Goal: Information Seeking & Learning: Learn about a topic

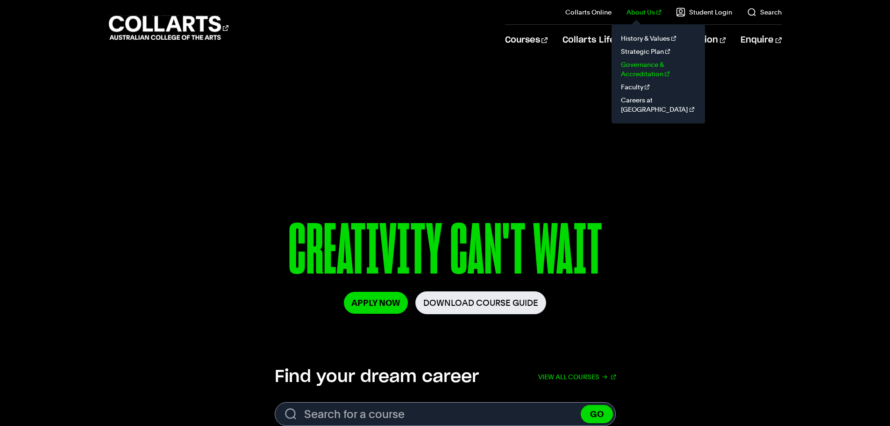
click at [654, 73] on link "Governance & Accreditation" at bounding box center [658, 69] width 79 height 22
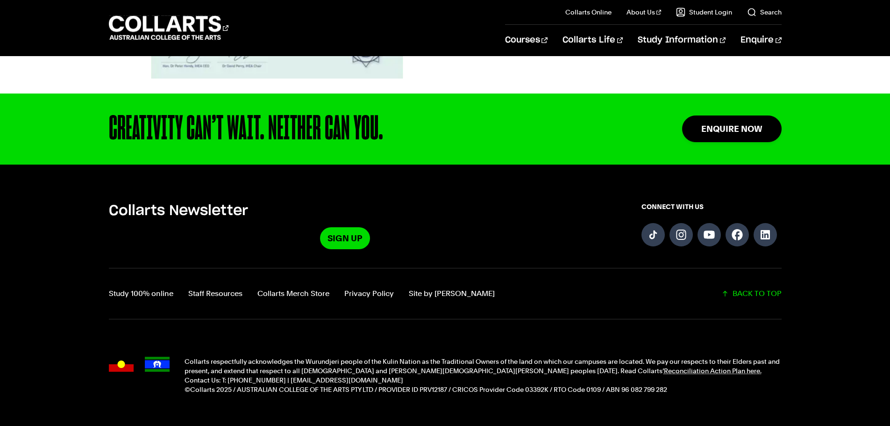
scroll to position [3539, 0]
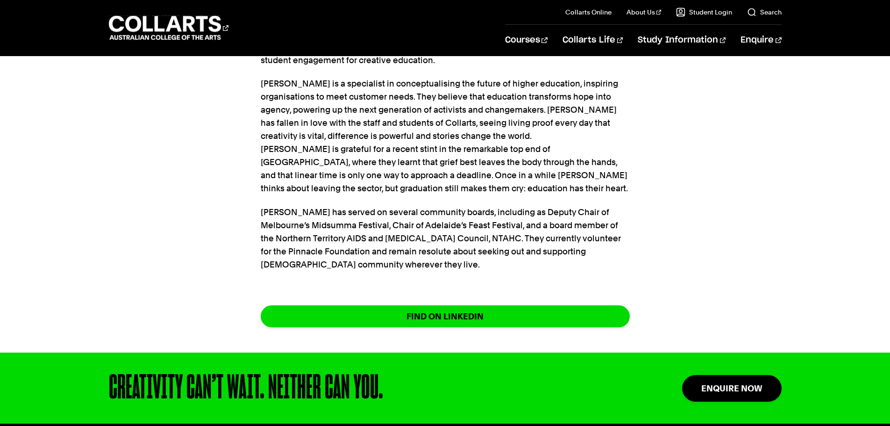
scroll to position [421, 0]
